Goal: Task Accomplishment & Management: Manage account settings

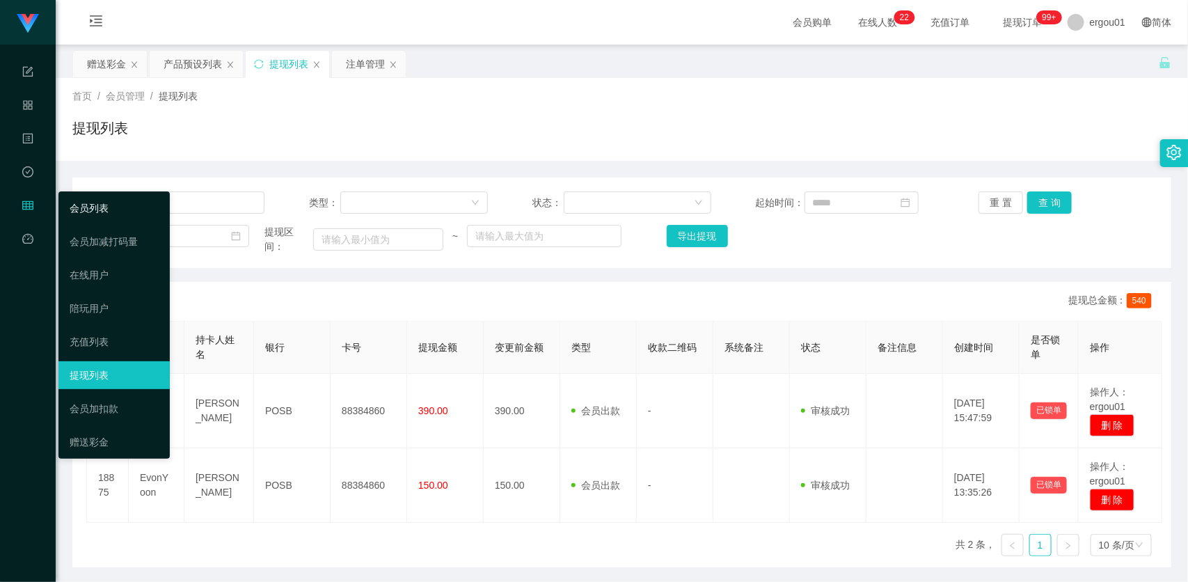
click at [70, 197] on link "会员列表" at bounding box center [114, 208] width 89 height 28
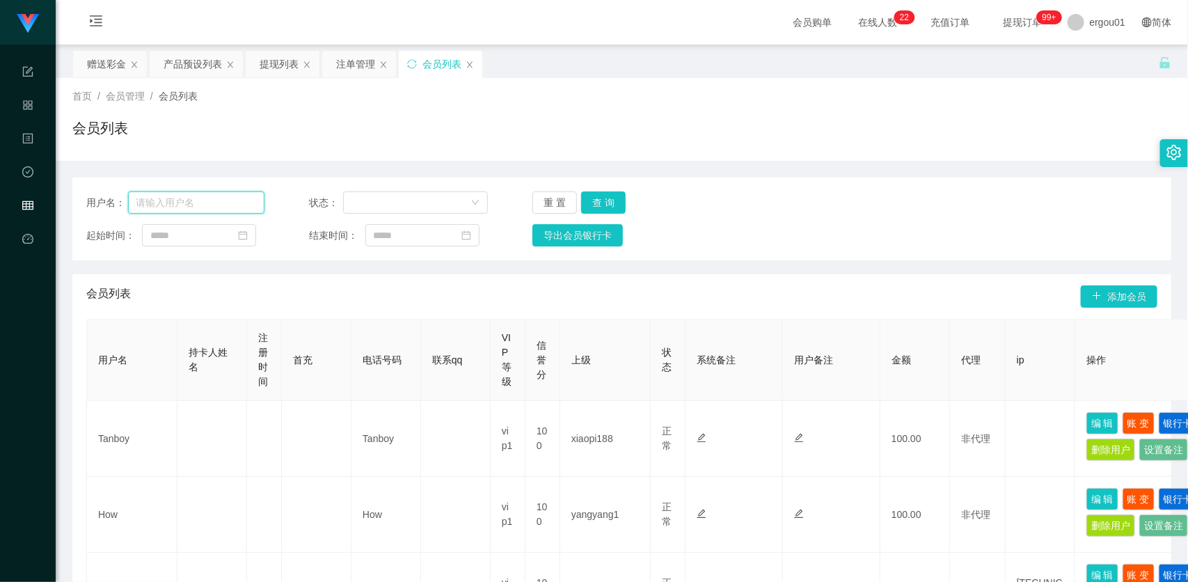
click at [223, 205] on input "text" at bounding box center [196, 202] width 137 height 22
paste input "Mfig99"
type input "Mfig99"
click at [602, 195] on button "查 询" at bounding box center [603, 202] width 45 height 22
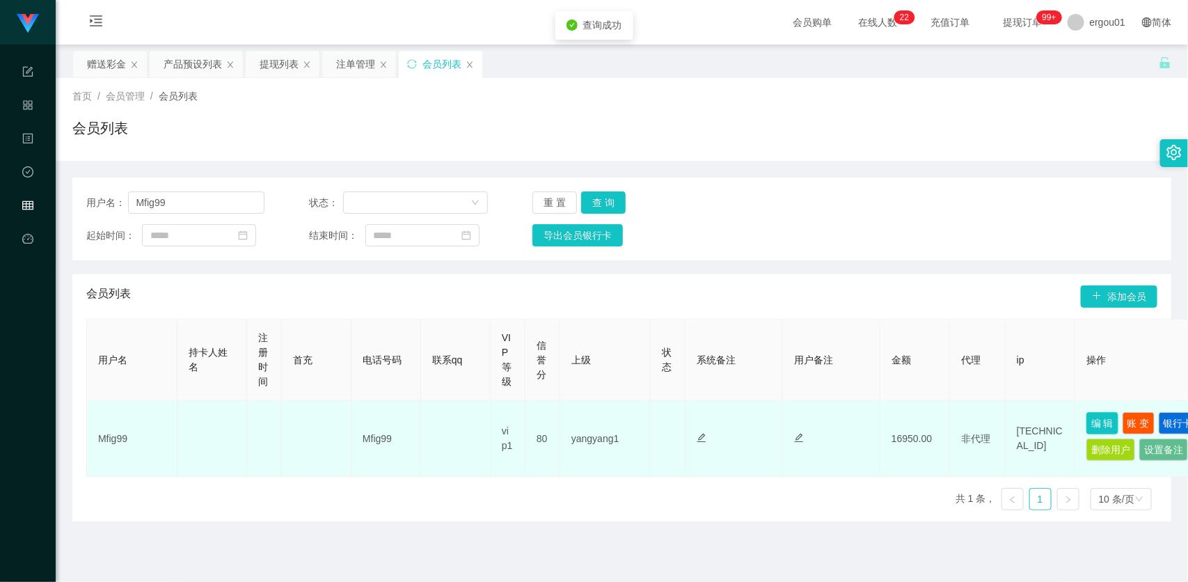
click at [1101, 422] on button "编 辑" at bounding box center [1102, 423] width 32 height 22
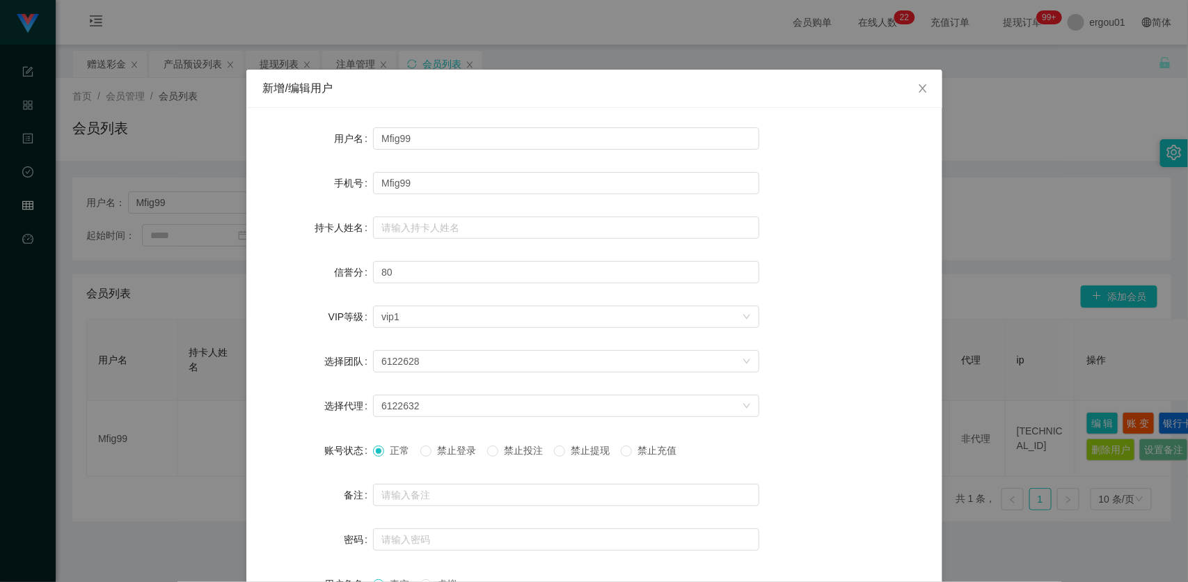
click at [510, 445] on span "禁止投注" at bounding box center [523, 450] width 50 height 11
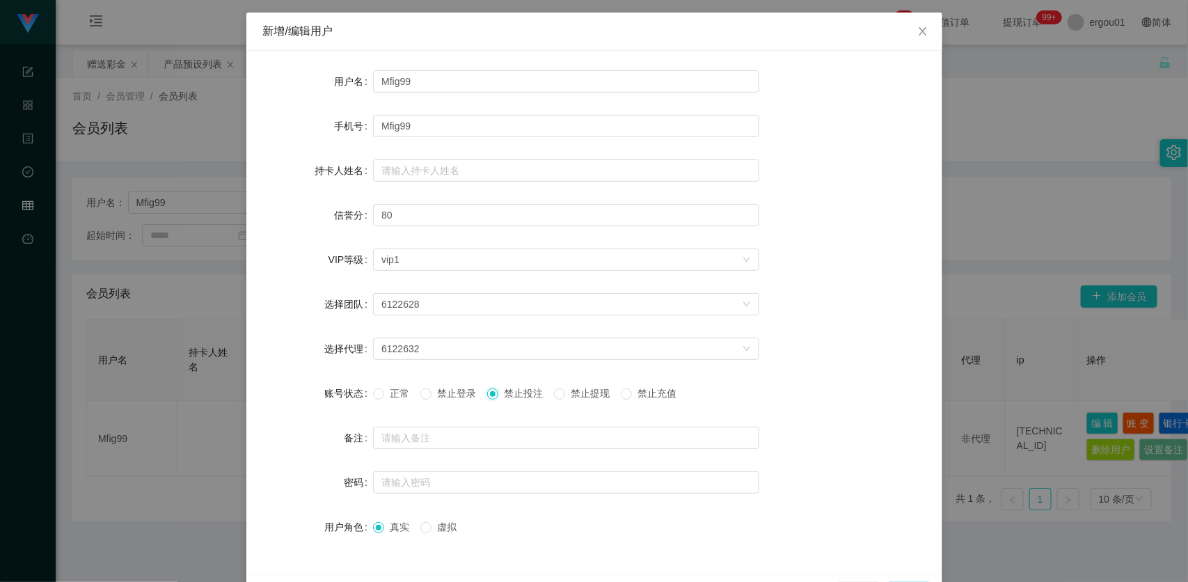
scroll to position [102, 0]
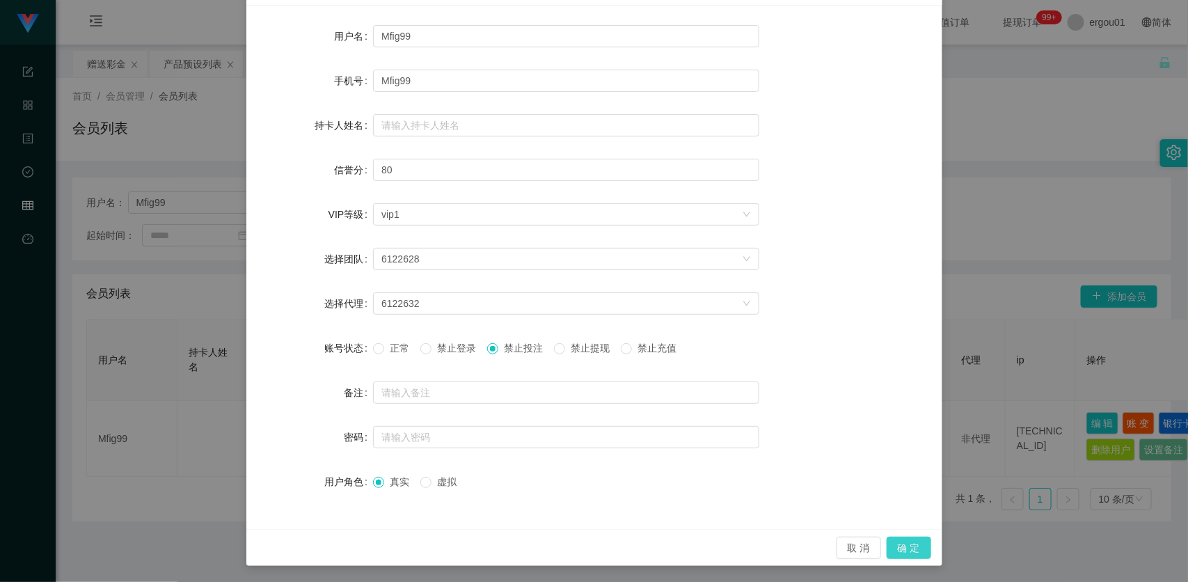
drag, startPoint x: 899, startPoint y: 543, endPoint x: 907, endPoint y: 537, distance: 9.9
click at [899, 543] on button "确 定" at bounding box center [909, 548] width 45 height 22
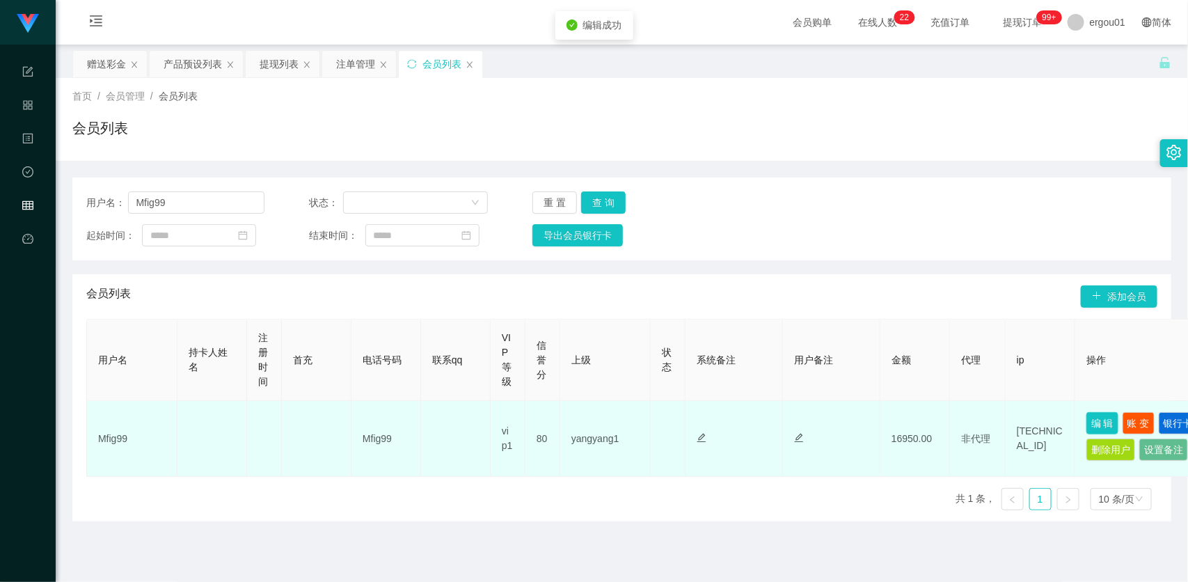
scroll to position [0, 0]
click at [1103, 427] on button "编 辑" at bounding box center [1102, 426] width 32 height 22
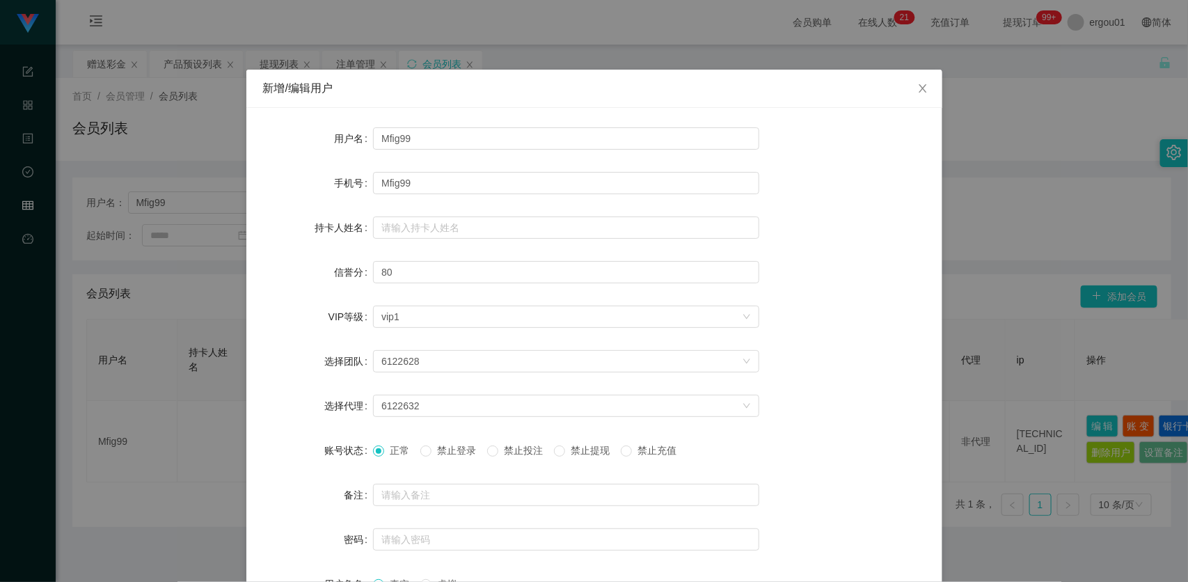
scroll to position [102, 0]
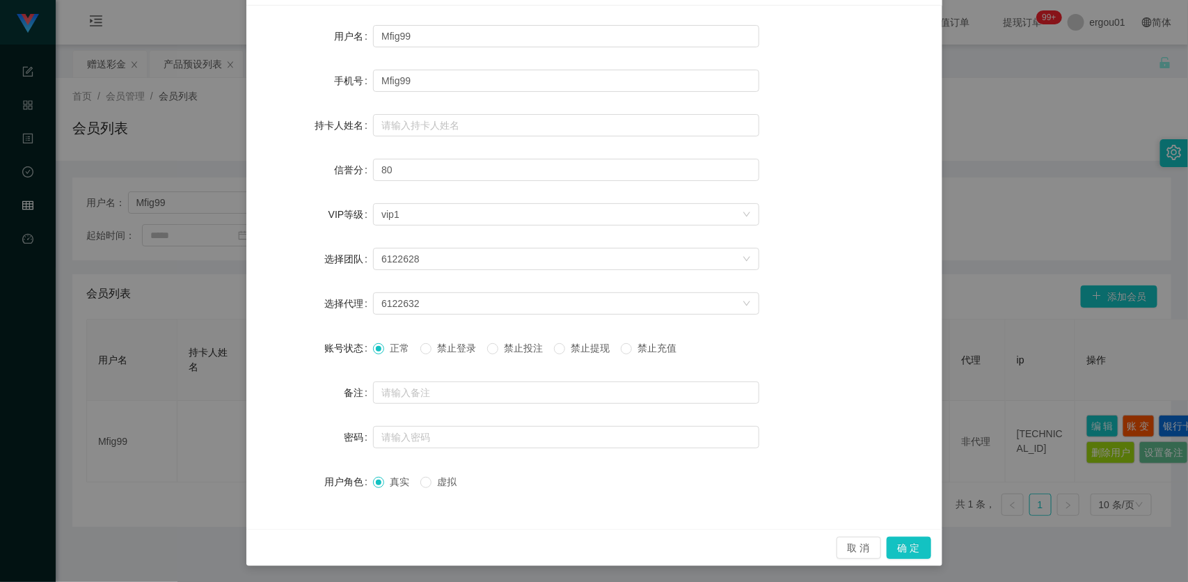
click at [1053, 158] on div "新增/编辑用户 用户名 Mfig99 手机号 Mfig99 持卡人姓名 信誉分 80 VIP等级 选择VIP等级 vip1 选择团队 6122628 选择代理…" at bounding box center [594, 291] width 1188 height 582
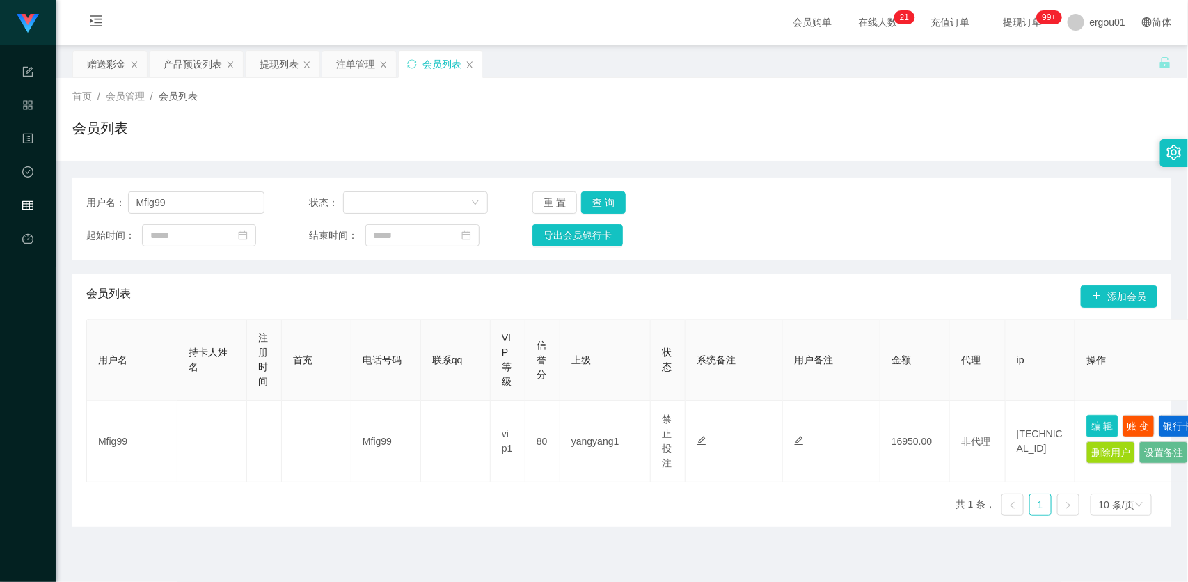
scroll to position [33, 0]
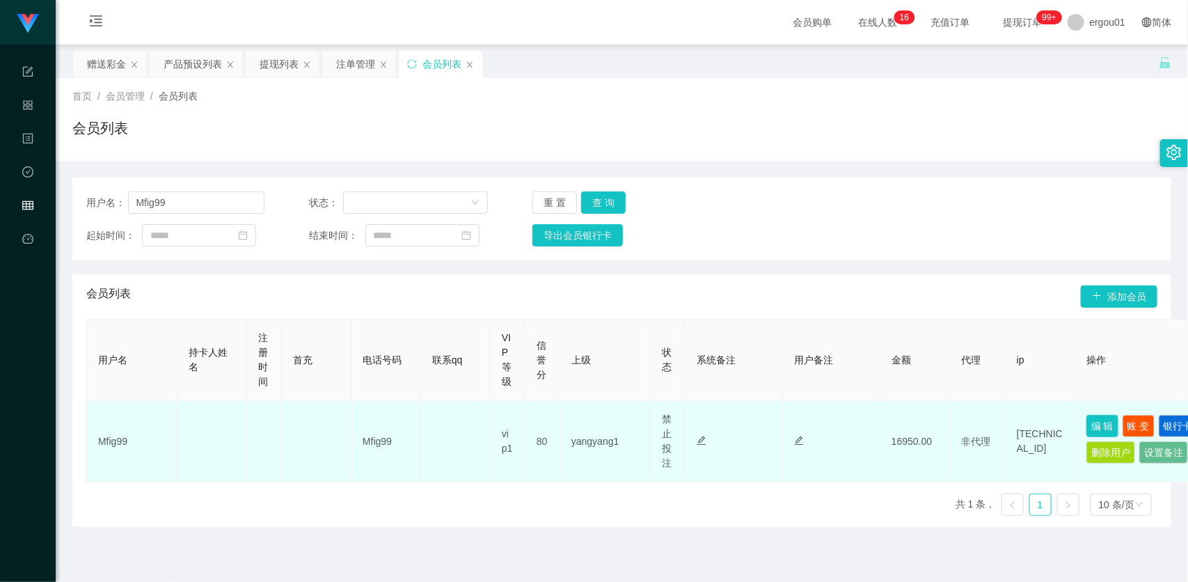
click at [1103, 425] on button "编 辑" at bounding box center [1102, 426] width 32 height 22
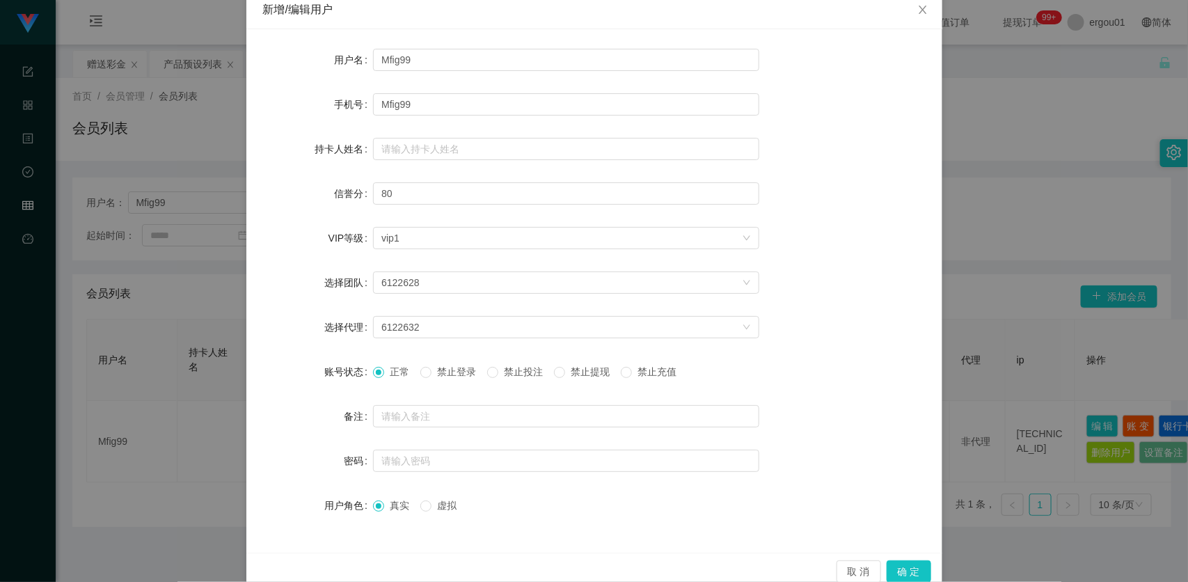
scroll to position [102, 0]
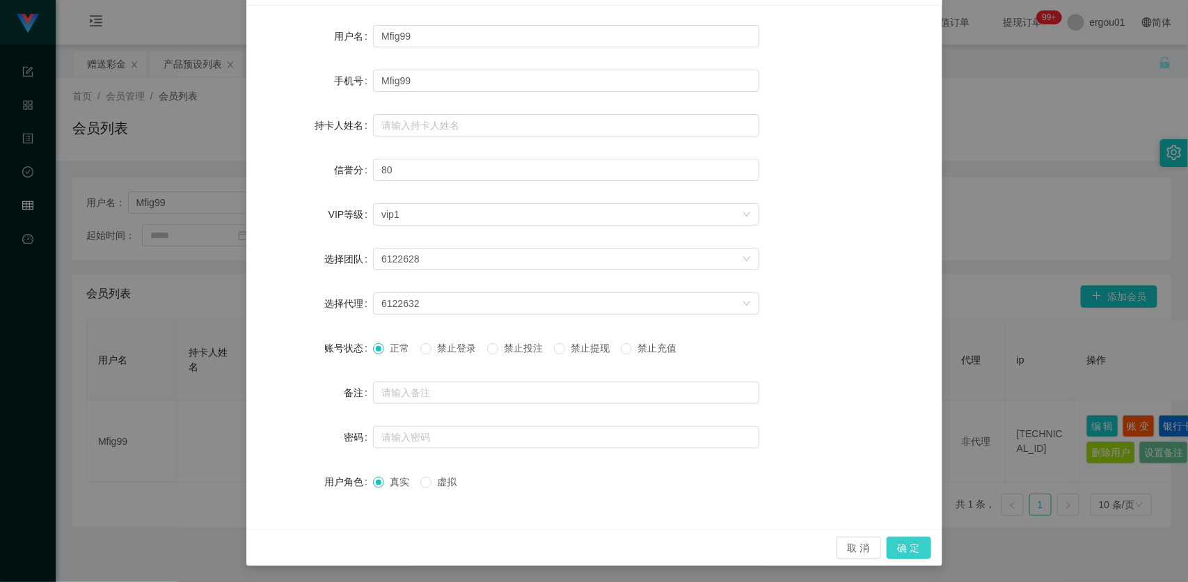
click at [905, 541] on button "确 定" at bounding box center [909, 548] width 45 height 22
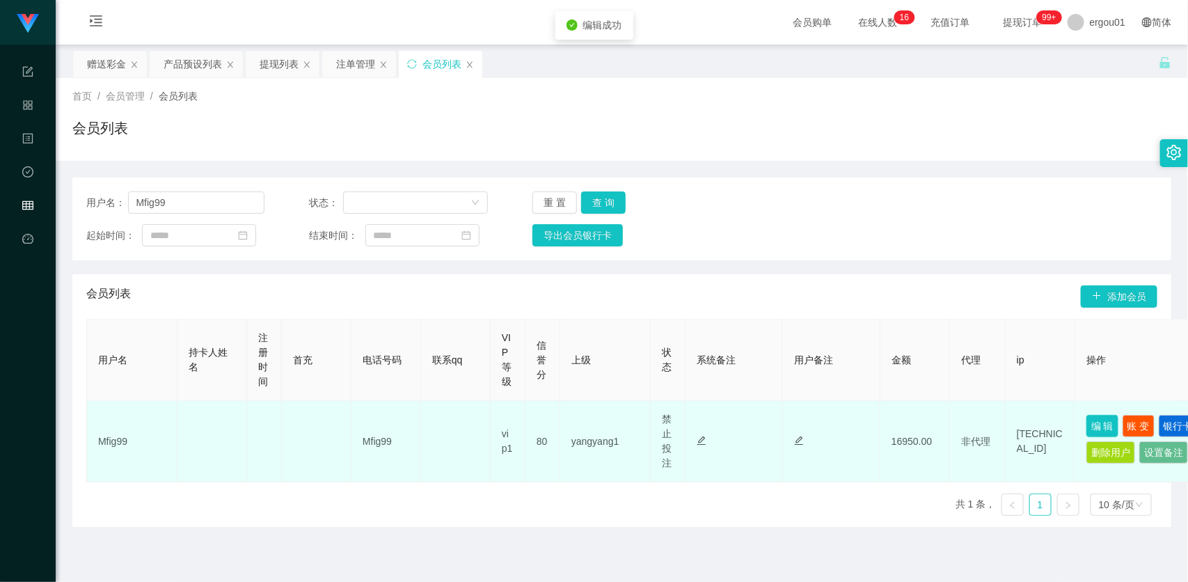
scroll to position [0, 0]
